Goal: Transaction & Acquisition: Purchase product/service

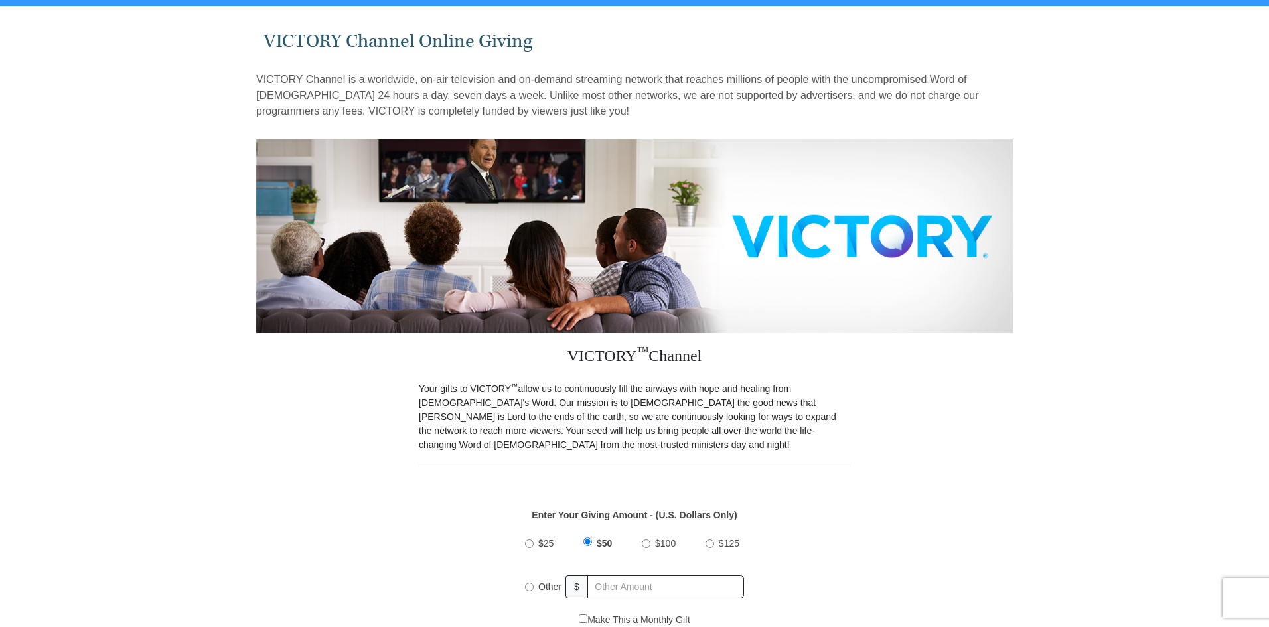
scroll to position [66, 0]
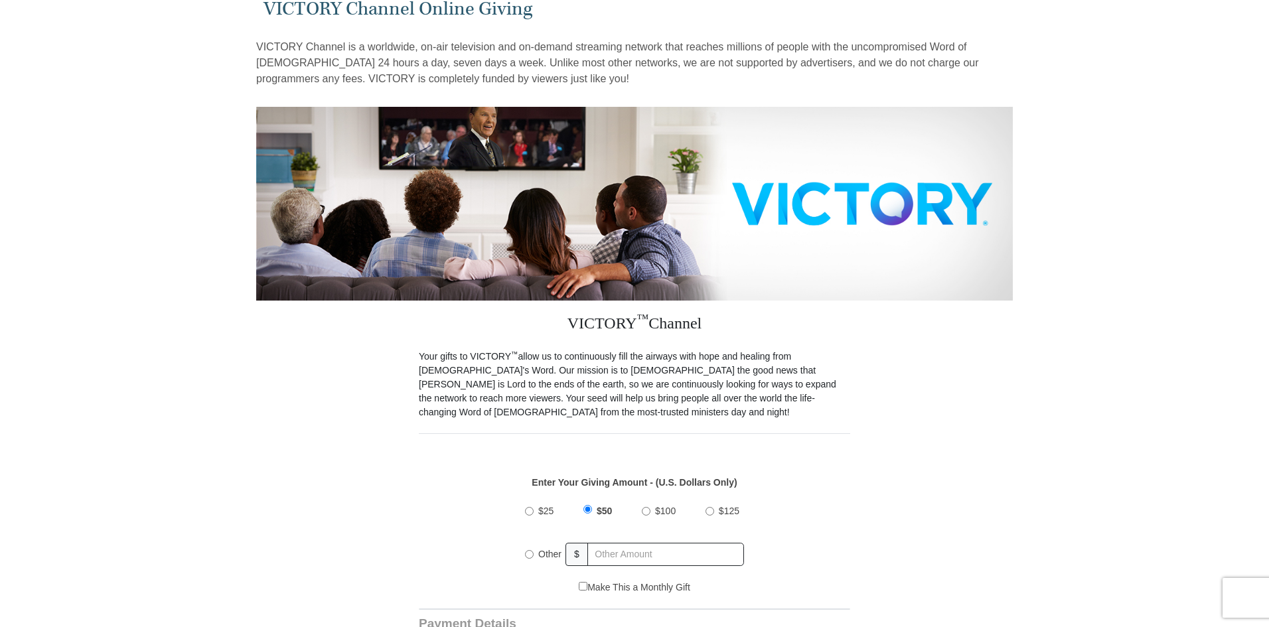
click at [646, 507] on input "$100" at bounding box center [646, 511] width 9 height 9
radio input "true"
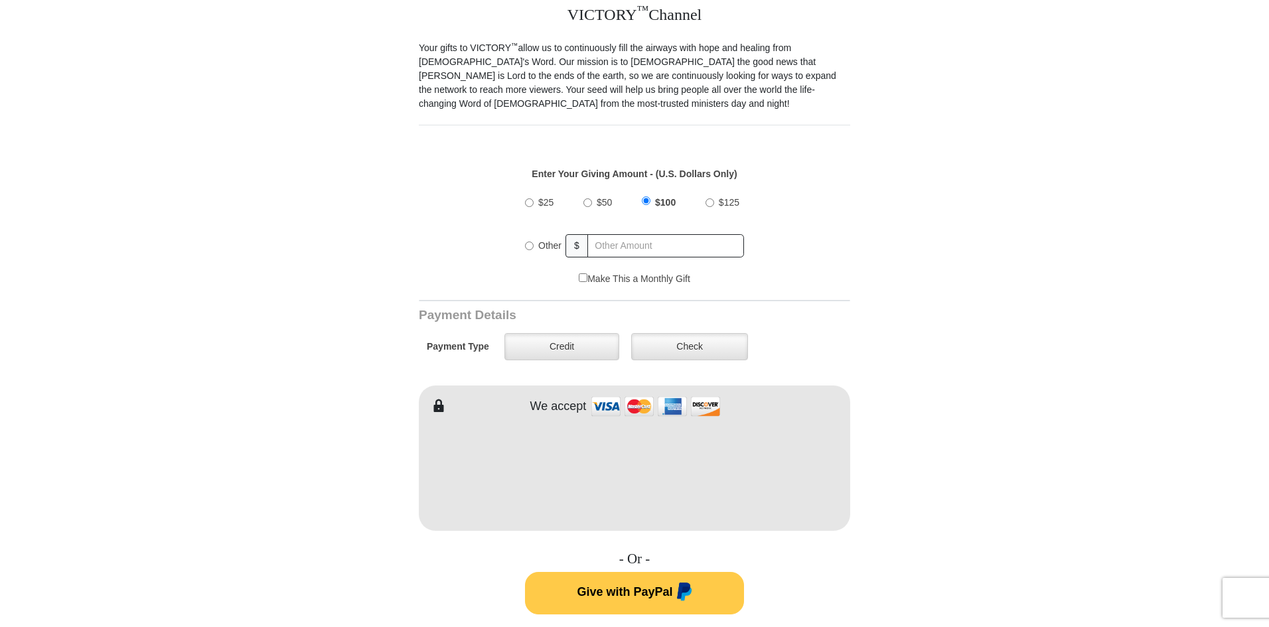
scroll to position [398, 0]
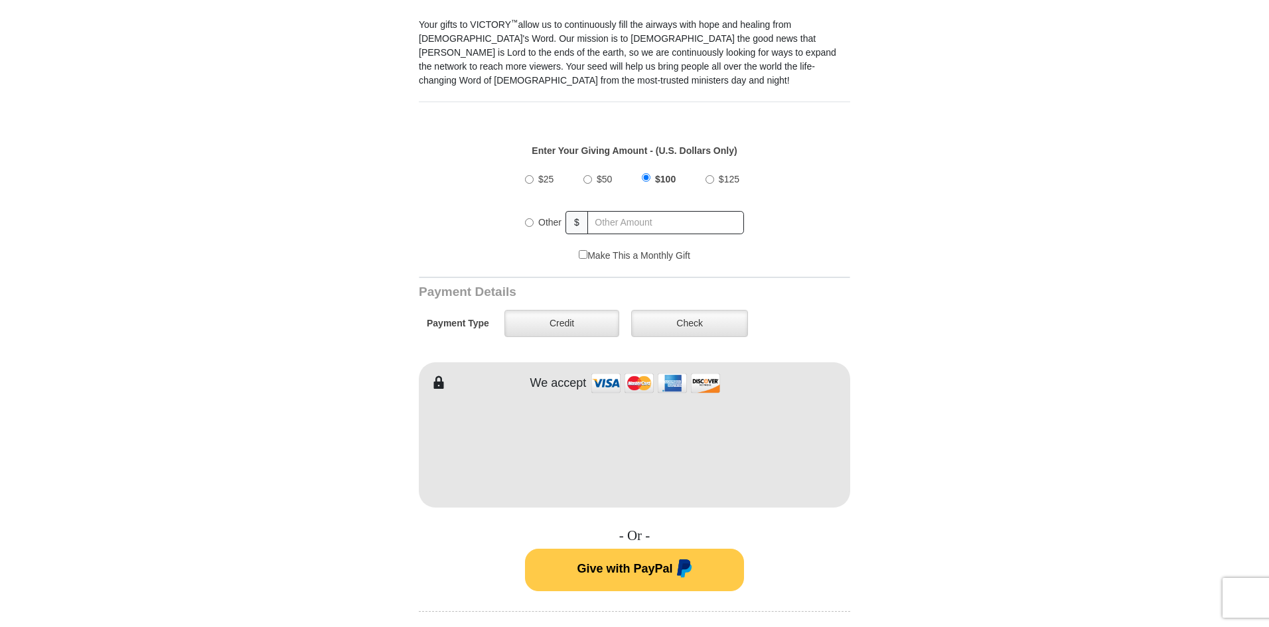
click at [640, 562] on span "Give with PayPal" at bounding box center [625, 568] width 96 height 13
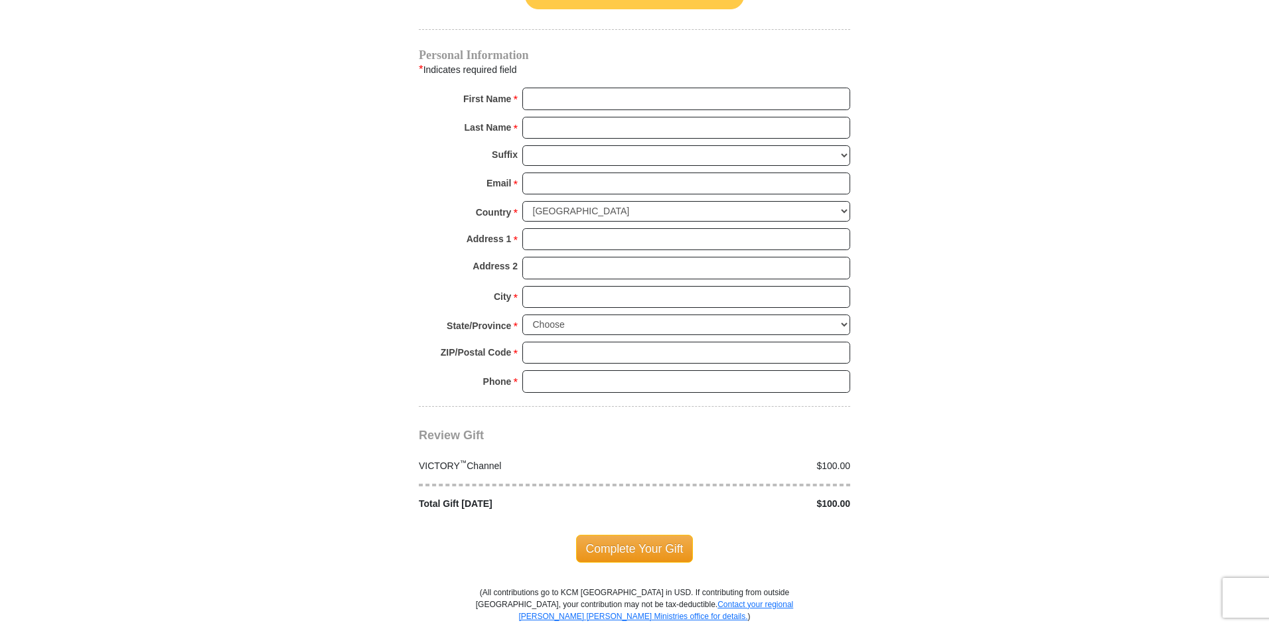
scroll to position [995, 0]
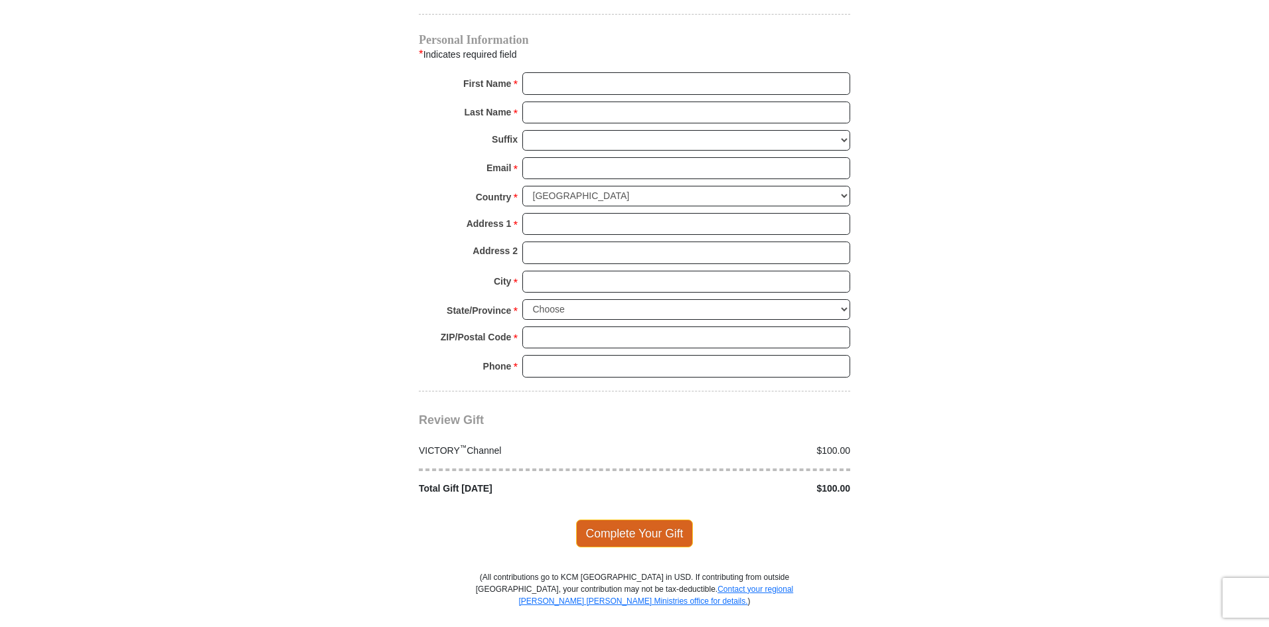
click at [621, 519] on span "Complete Your Gift" at bounding box center [634, 533] width 117 height 28
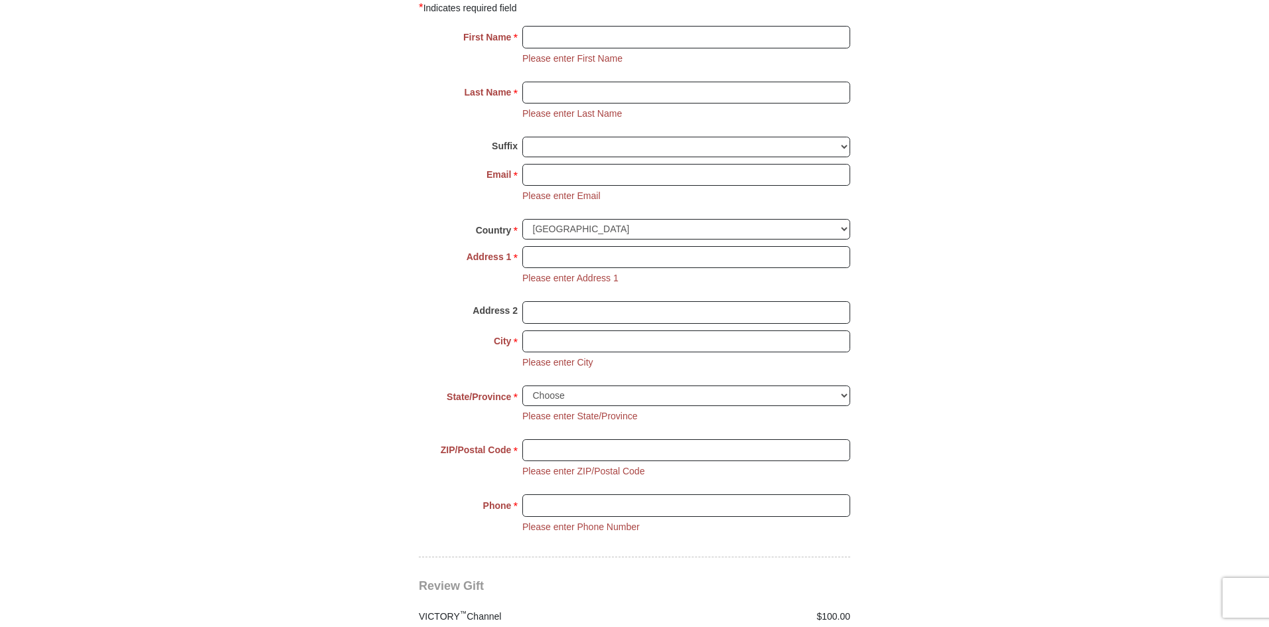
scroll to position [1043, 0]
click at [543, 25] on input "First Name *" at bounding box center [686, 36] width 328 height 23
type input "Phyllis"
type input "Hankins"
click at [547, 163] on input "Email *" at bounding box center [686, 174] width 328 height 23
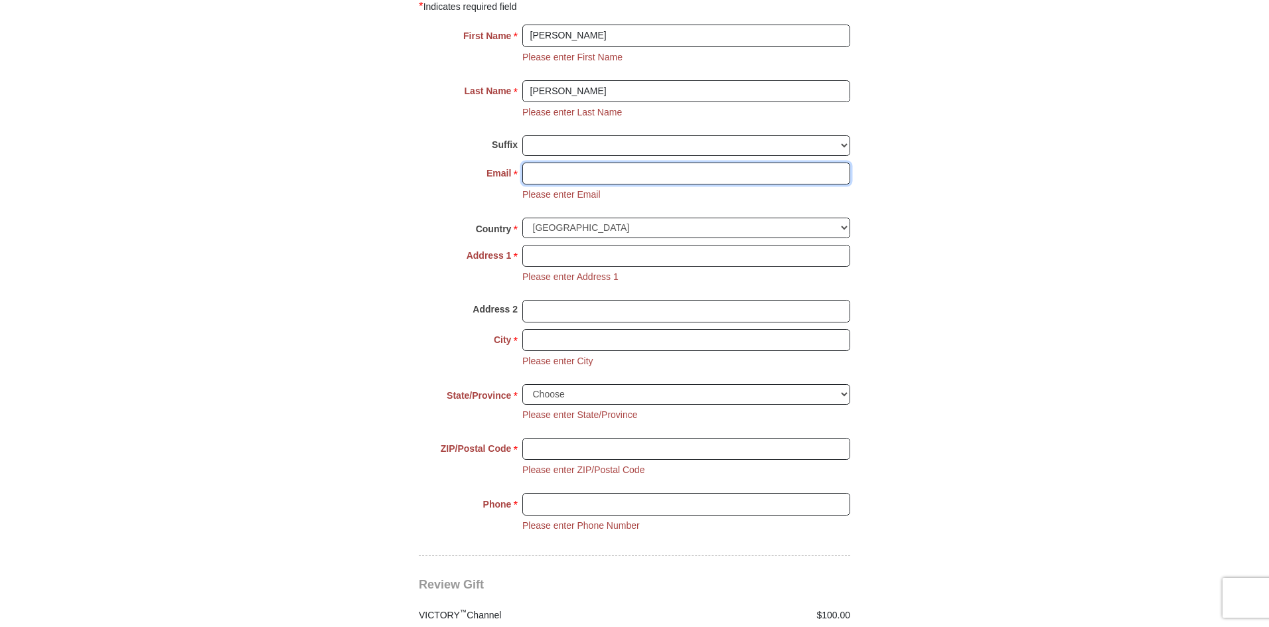
type input "hankinsphyllis@gmail.com"
type input "2216 Hubbard Park Ln"
type input "Prosper"
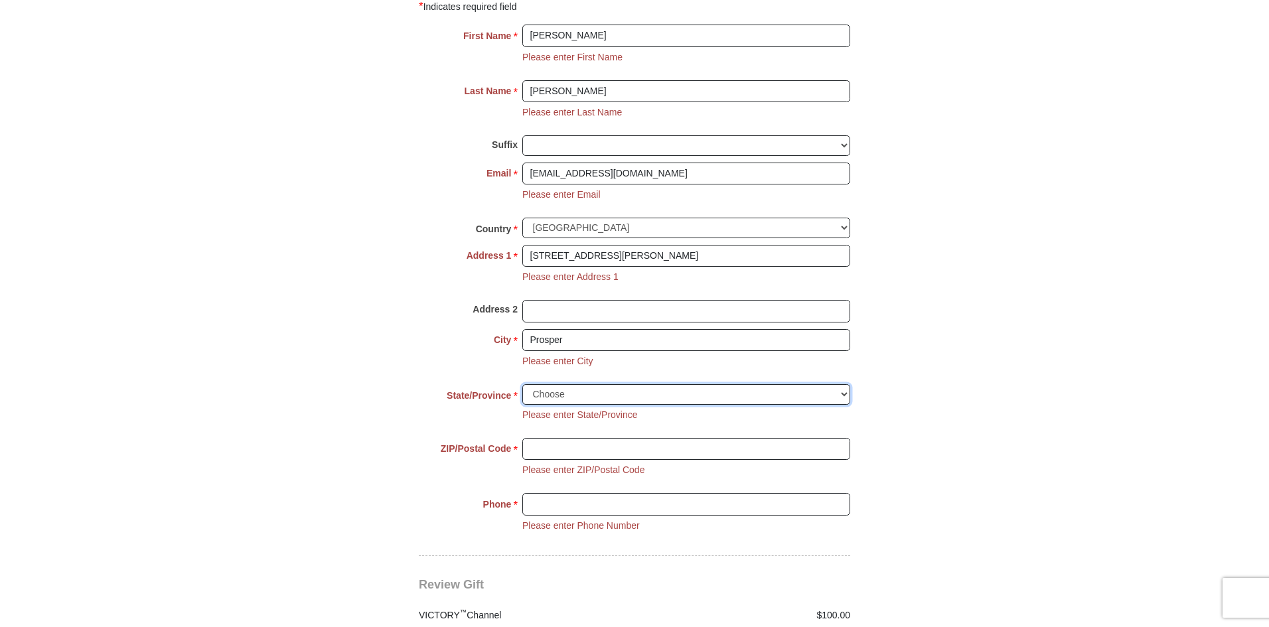
select select "TX"
type input "75078"
type input "9409994000"
drag, startPoint x: 628, startPoint y: 242, endPoint x: 506, endPoint y: 243, distance: 122.1
click at [500, 248] on div "Address 1 * 2216 Hubbard Park Ln Please enter Address 1" at bounding box center [634, 273] width 431 height 56
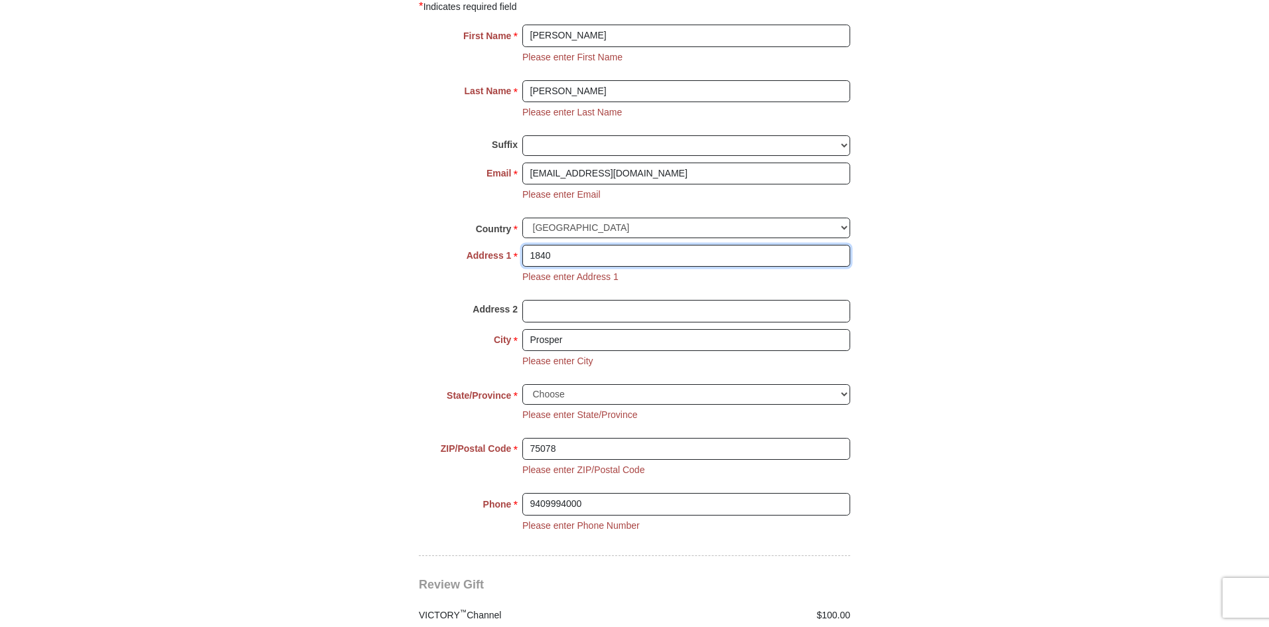
type input "1840 Cypress Lake Ln"
drag, startPoint x: 592, startPoint y: 487, endPoint x: 489, endPoint y: 492, distance: 102.9
click at [489, 493] on div "Phone * * 9409994000 Please enter Phone Number Please enter Phone" at bounding box center [634, 521] width 431 height 56
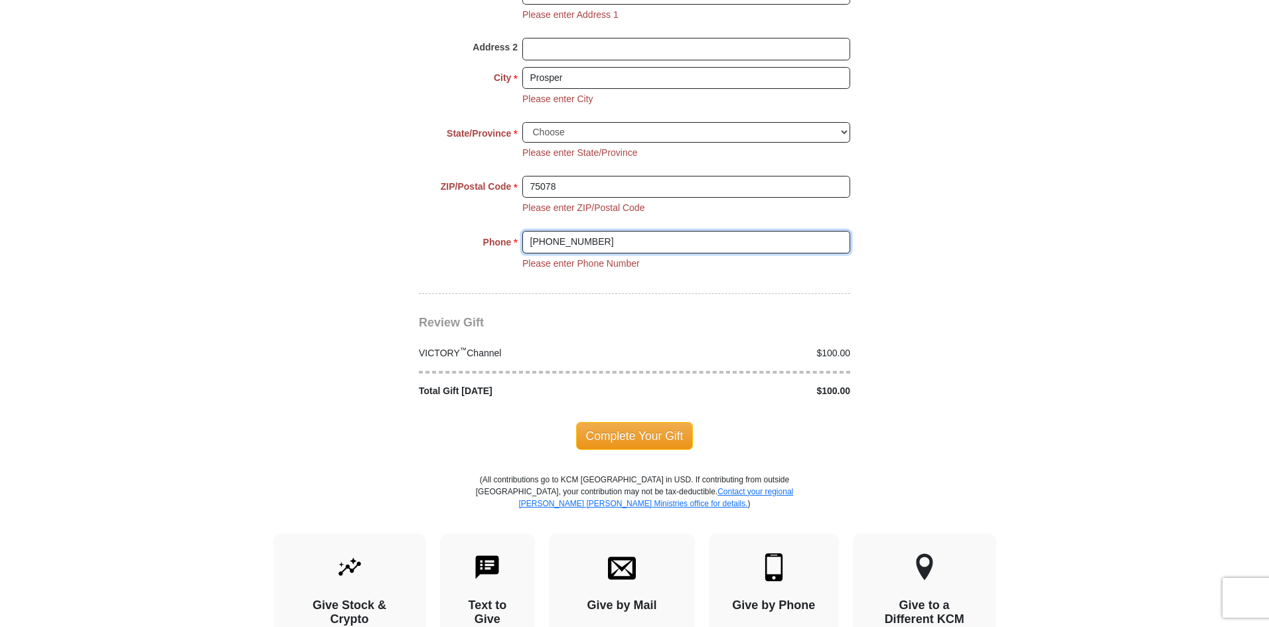
scroll to position [1308, 0]
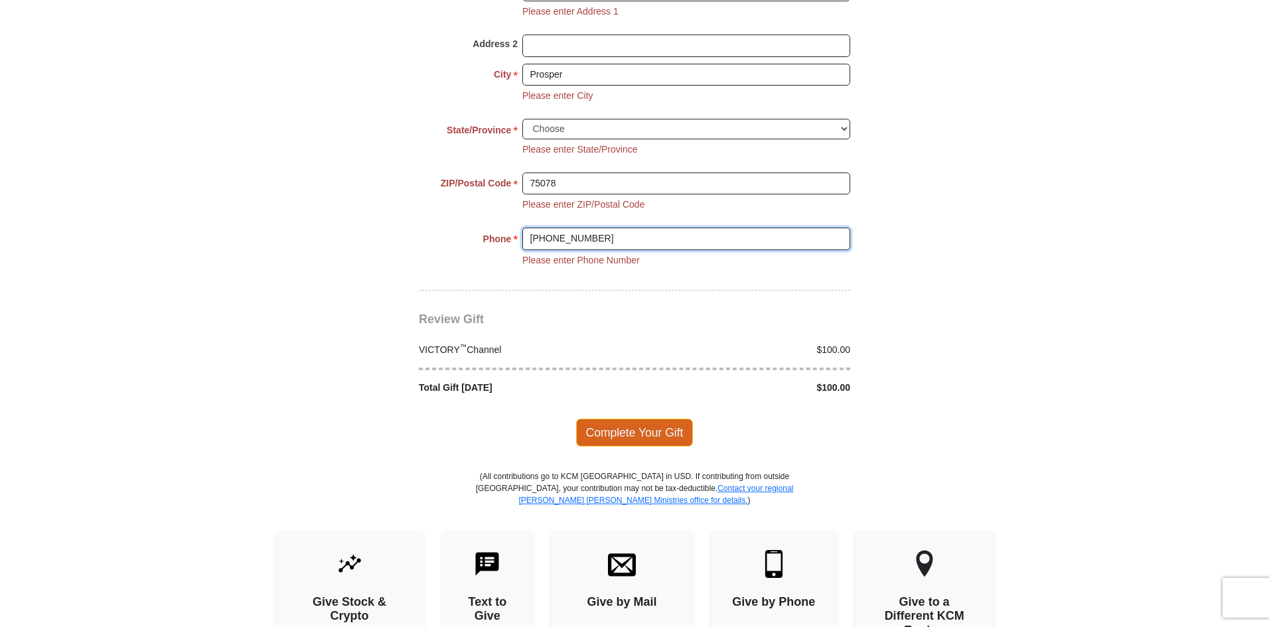
type input "945 289 9444"
click at [615, 421] on span "Complete Your Gift" at bounding box center [634, 433] width 117 height 28
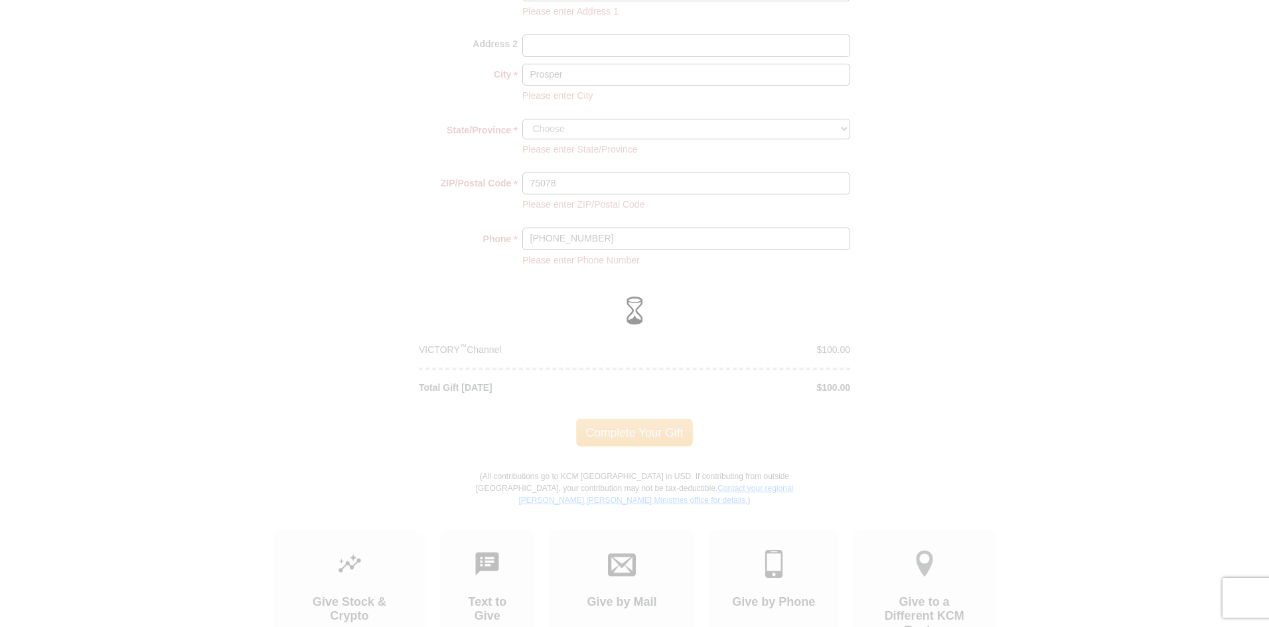
scroll to position [1229, 0]
